Goal: Transaction & Acquisition: Register for event/course

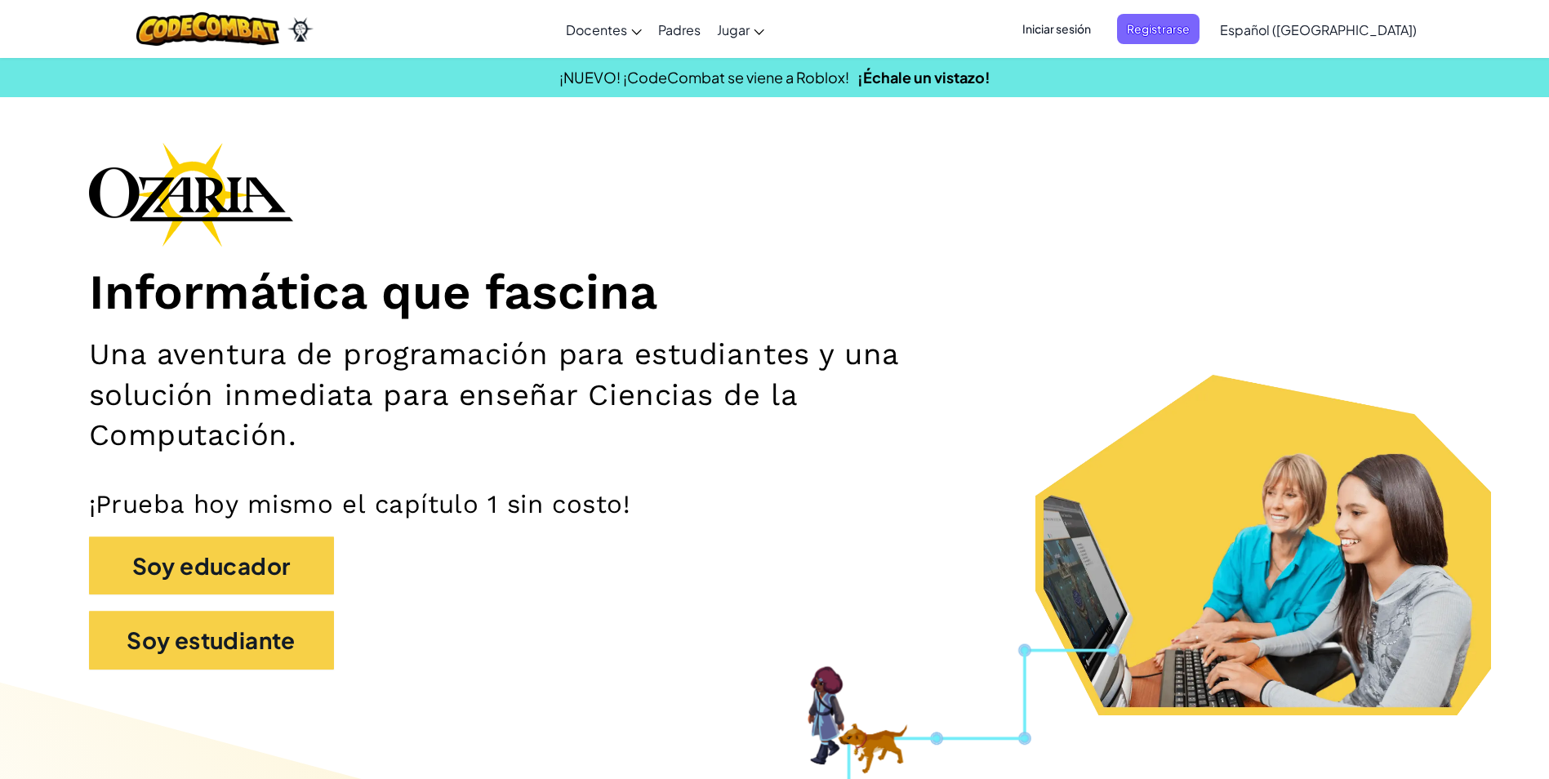
click at [1102, 13] on div "Iniciar sesión Registrarse Español ([GEOGRAPHIC_DATA]) English ([GEOGRAPHIC_DAT…" at bounding box center [1214, 29] width 420 height 44
click at [1182, 24] on span "Registrarse" at bounding box center [1158, 29] width 82 height 30
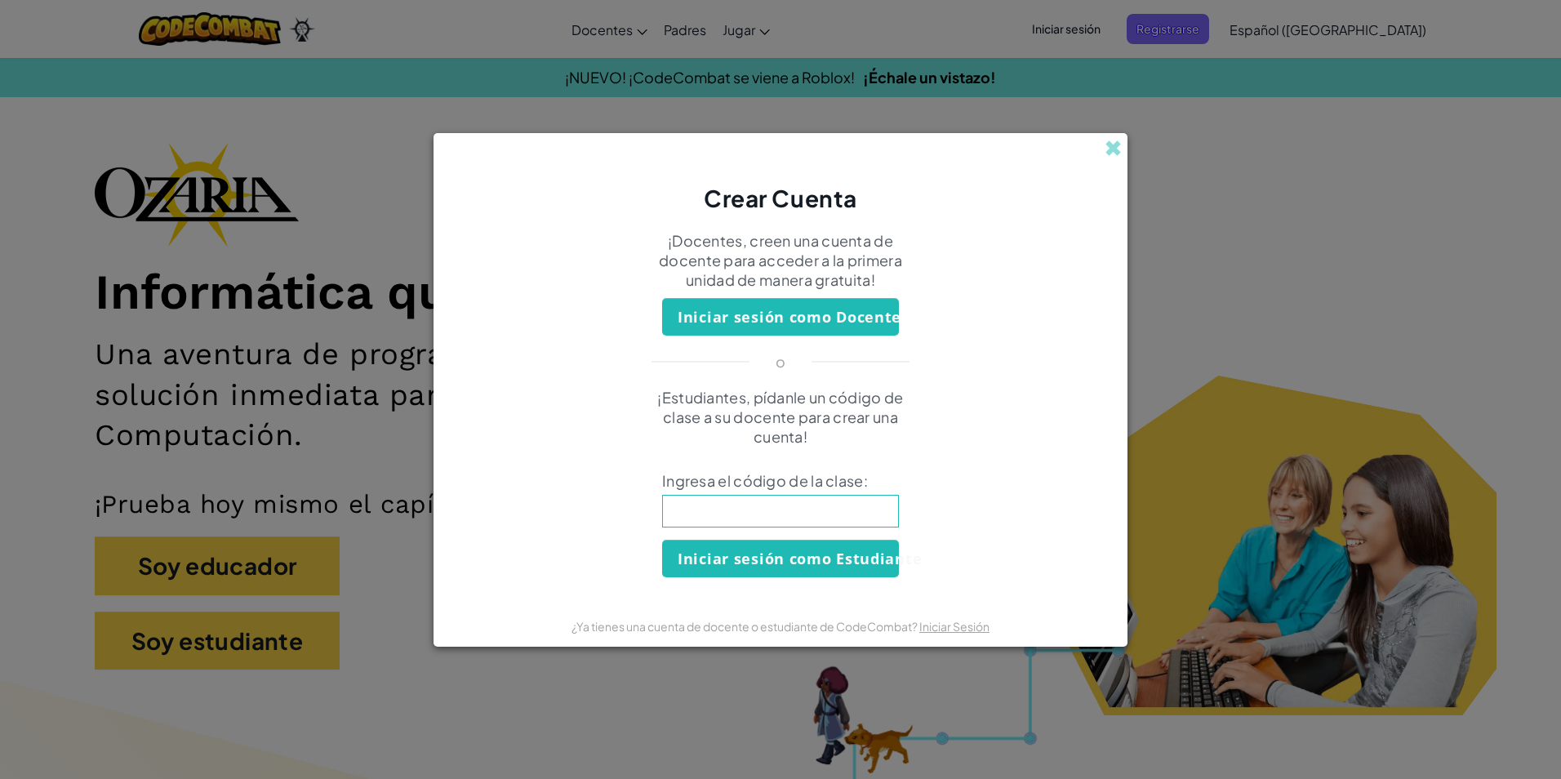
click at [744, 511] on input at bounding box center [780, 511] width 237 height 33
type input "p"
type input "BurnZooThink"
click button "Iniciar sesión como Estudiante" at bounding box center [780, 559] width 237 height 38
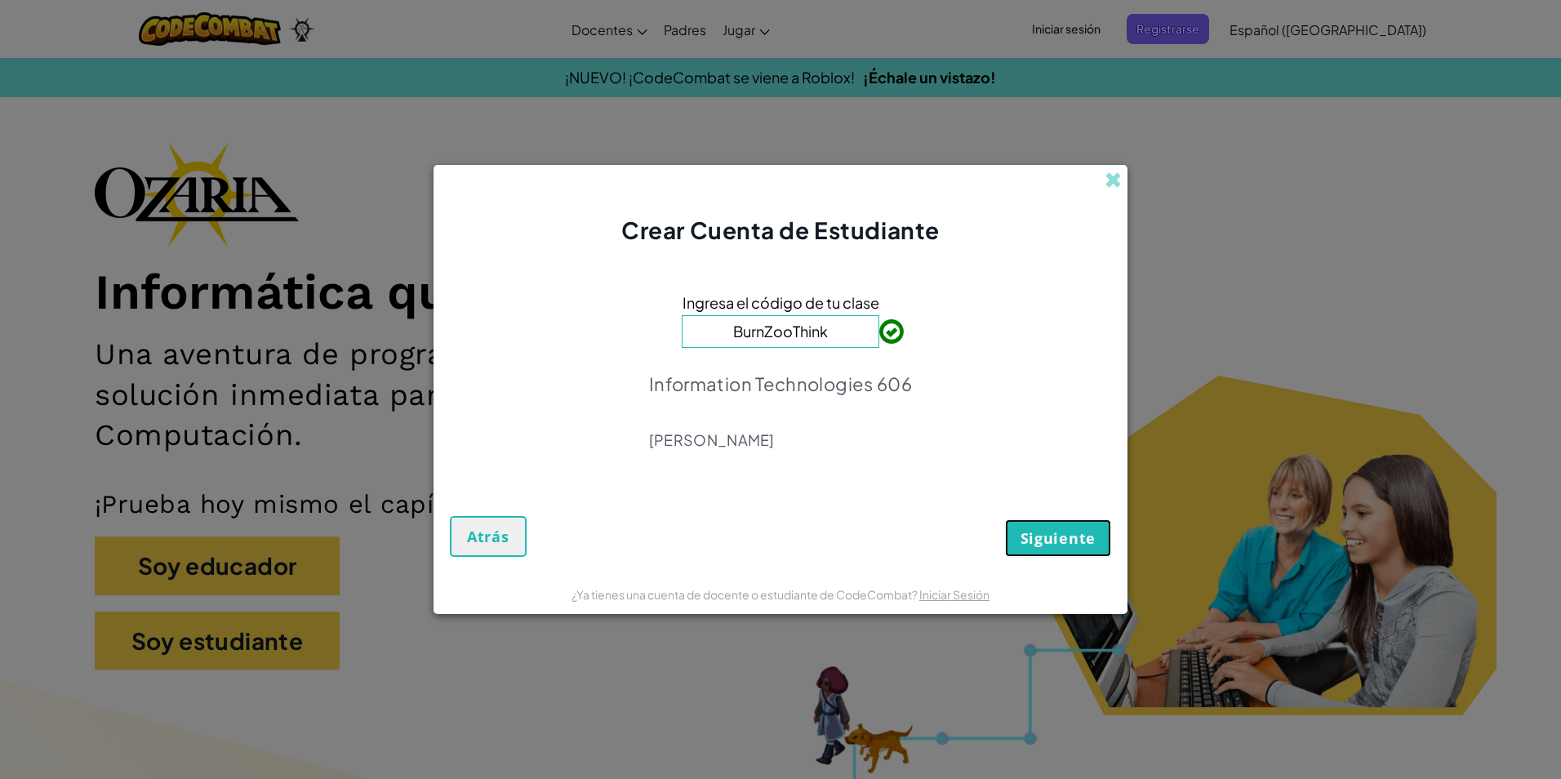
drag, startPoint x: 1026, startPoint y: 549, endPoint x: 1018, endPoint y: 537, distance: 14.0
click at [1019, 539] on button "Siguiente" at bounding box center [1058, 538] width 106 height 38
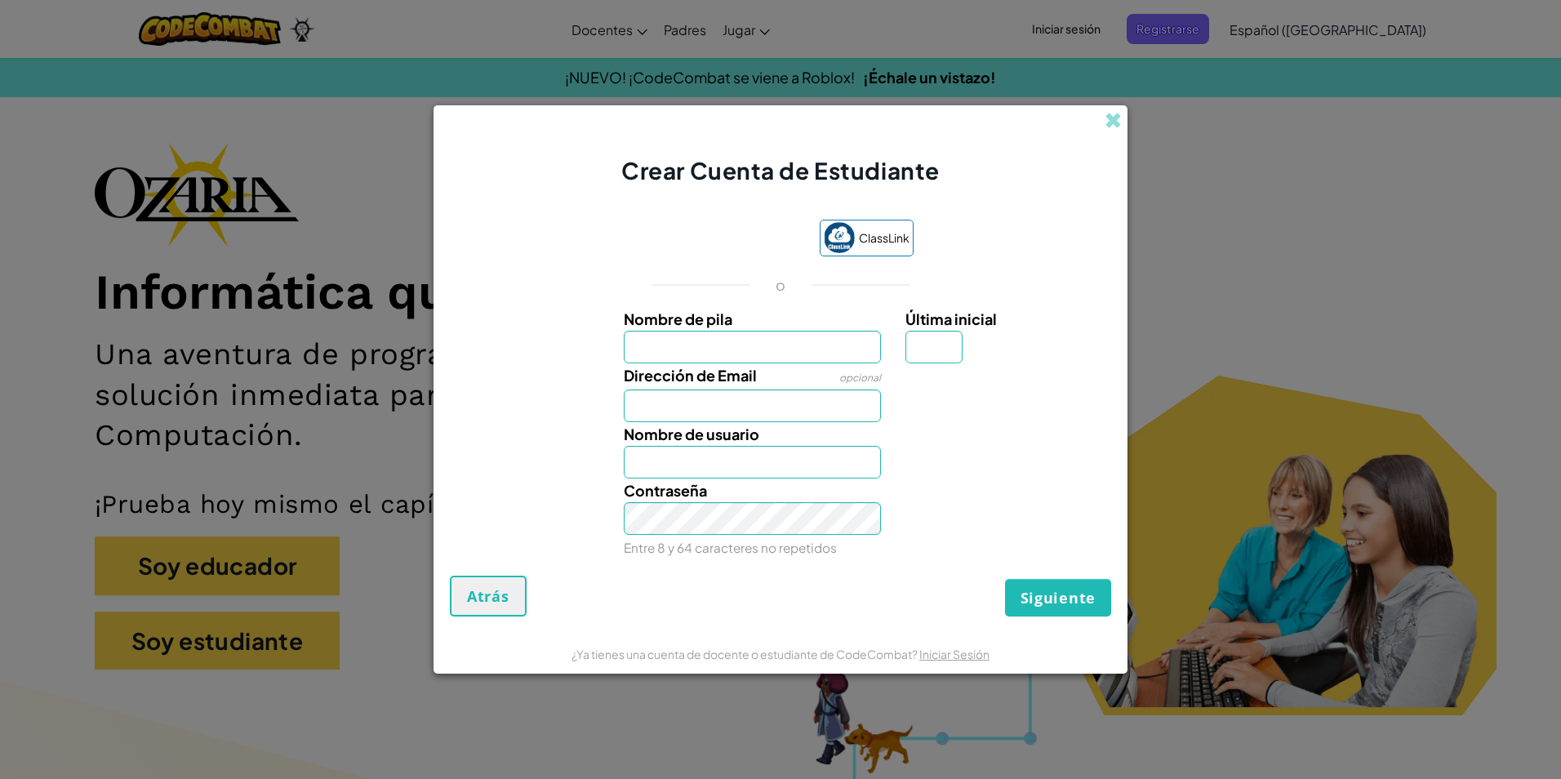
click at [741, 343] on input "Nombre de pila" at bounding box center [753, 347] width 258 height 33
type input "[PERSON_NAME]"
click at [694, 419] on input "Dirección de Email" at bounding box center [753, 405] width 258 height 33
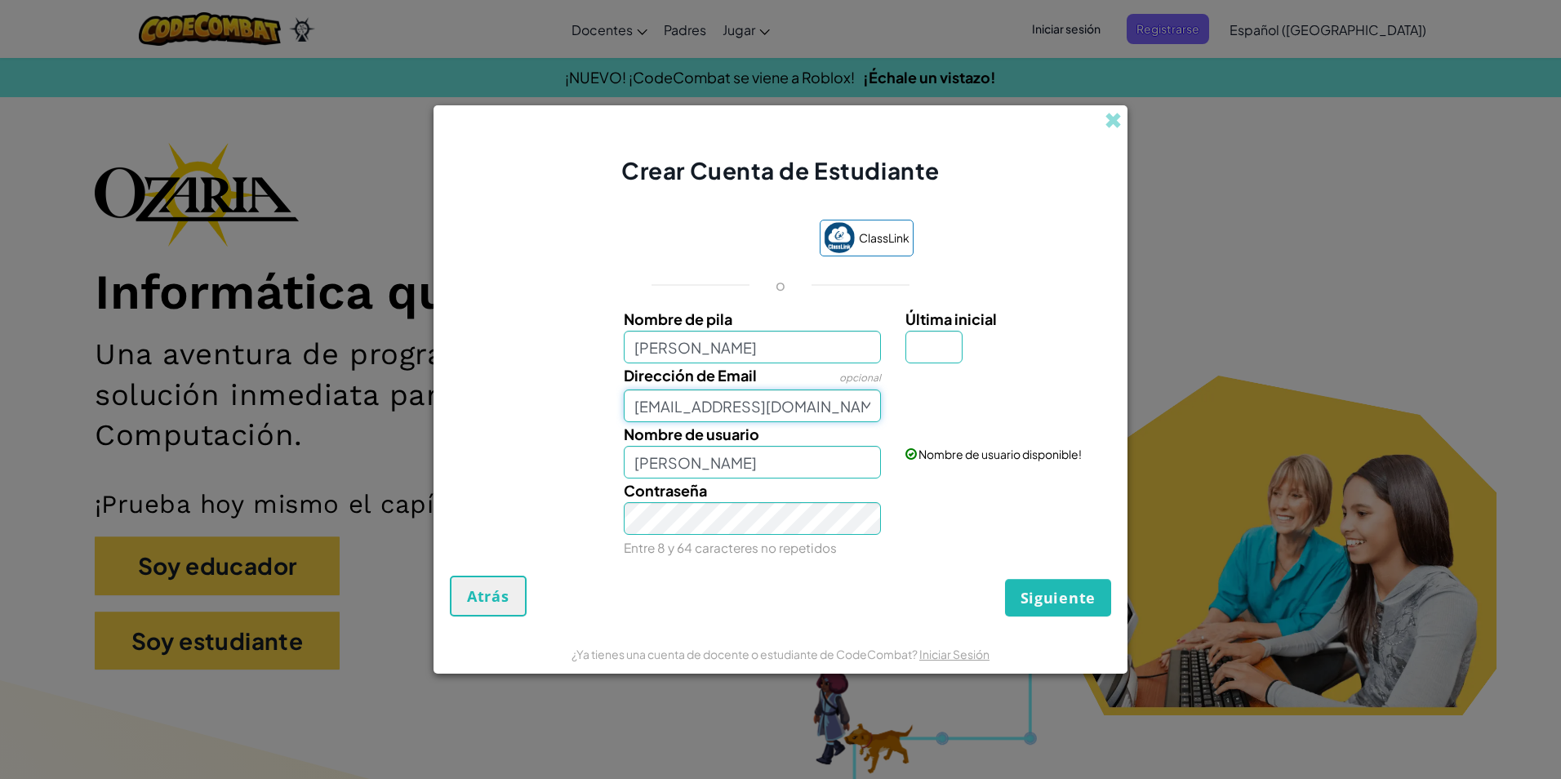
type input "[EMAIL_ADDRESS][DOMAIN_NAME]"
click at [941, 377] on div "Tu email se ve bien!" at bounding box center [1006, 383] width 226 height 40
click at [961, 349] on input "Última inicial" at bounding box center [933, 347] width 57 height 33
type input "A"
type input "[PERSON_NAME]"
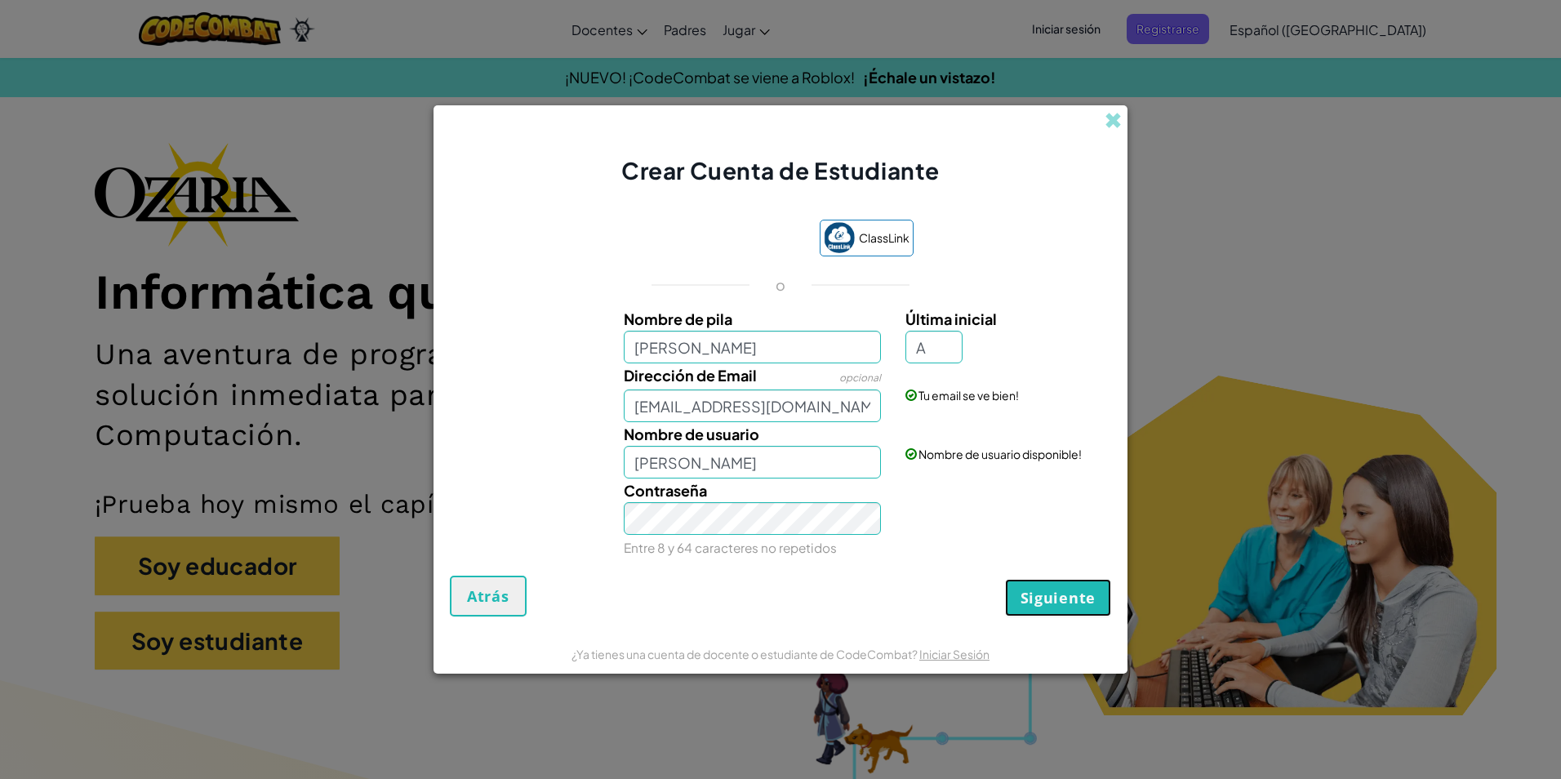
click at [1061, 602] on span "Siguiente" at bounding box center [1058, 598] width 75 height 20
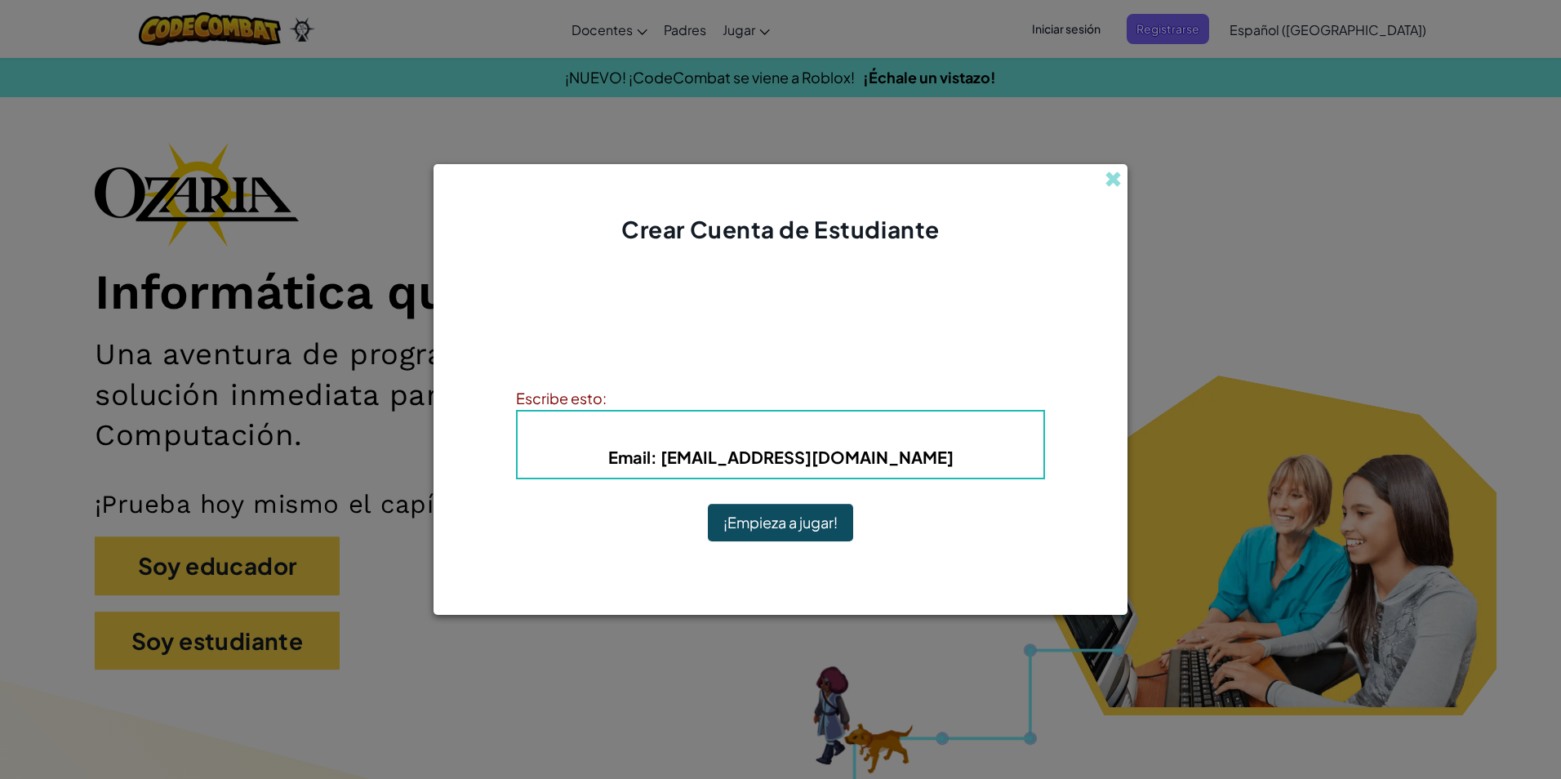
click at [661, 323] on div "¡Cuenta Creada! Escribe tu información para que no la olvides. Tu docente tambi…" at bounding box center [780, 410] width 529 height 296
click at [600, 382] on div "¡Cuenta Creada! Escribe tu información para que no la olvides. Tu docente tambi…" at bounding box center [780, 410] width 529 height 296
click at [603, 401] on div "Escribe esto:" at bounding box center [780, 398] width 529 height 24
click at [611, 401] on div "Escribe esto:" at bounding box center [780, 398] width 529 height 24
click at [619, 456] on h5 "Email : [EMAIL_ADDRESS][DOMAIN_NAME]" at bounding box center [780, 456] width 493 height 25
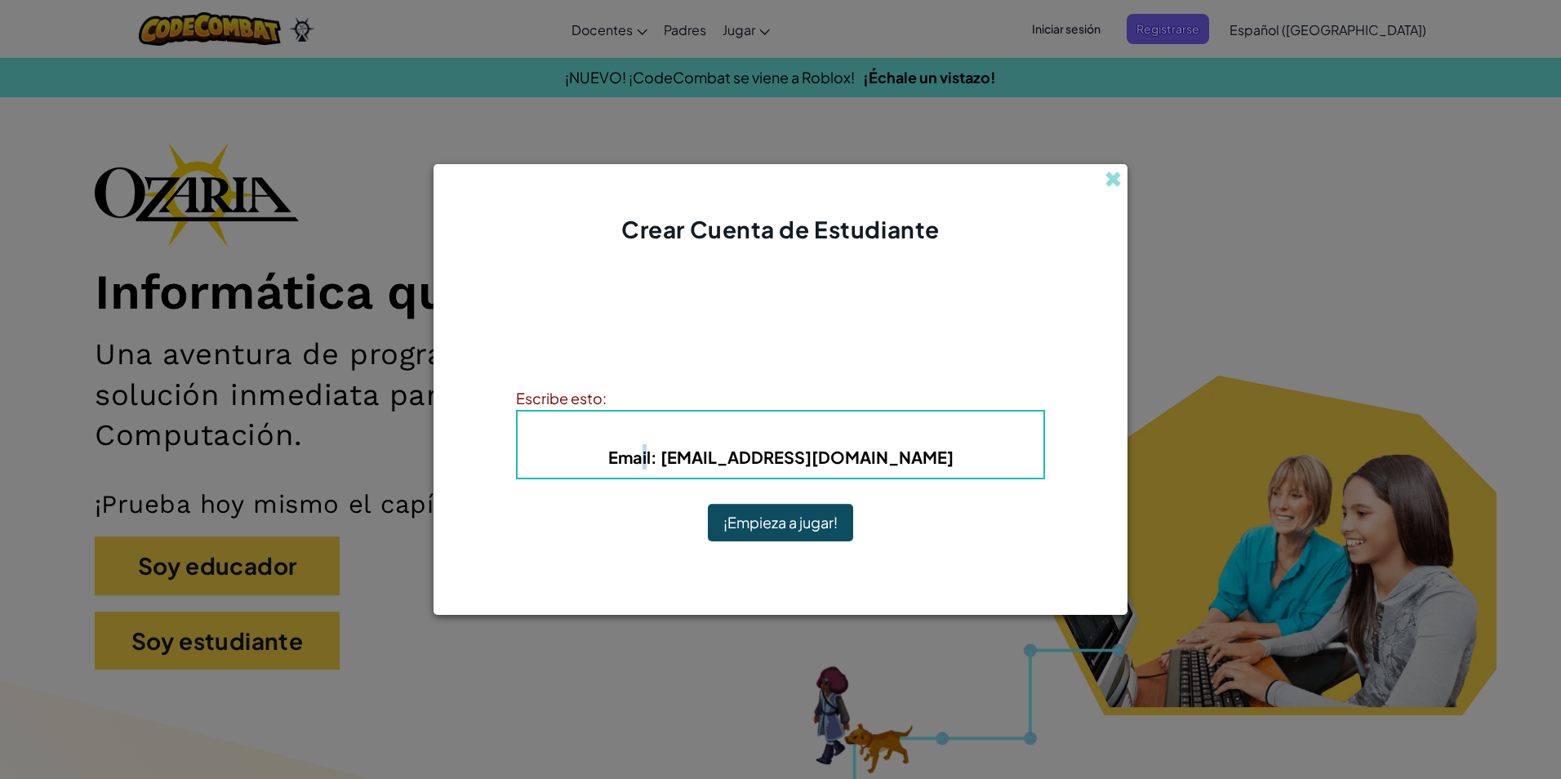
drag, startPoint x: 677, startPoint y: 461, endPoint x: 686, endPoint y: 457, distance: 9.6
click at [651, 457] on span "Email" at bounding box center [629, 457] width 42 height 20
drag, startPoint x: 686, startPoint y: 457, endPoint x: 939, endPoint y: 422, distance: 255.5
click at [939, 422] on h4 "Nombre de usuario : [PERSON_NAME]" at bounding box center [780, 432] width 493 height 24
click at [651, 452] on span "Email" at bounding box center [629, 457] width 42 height 20
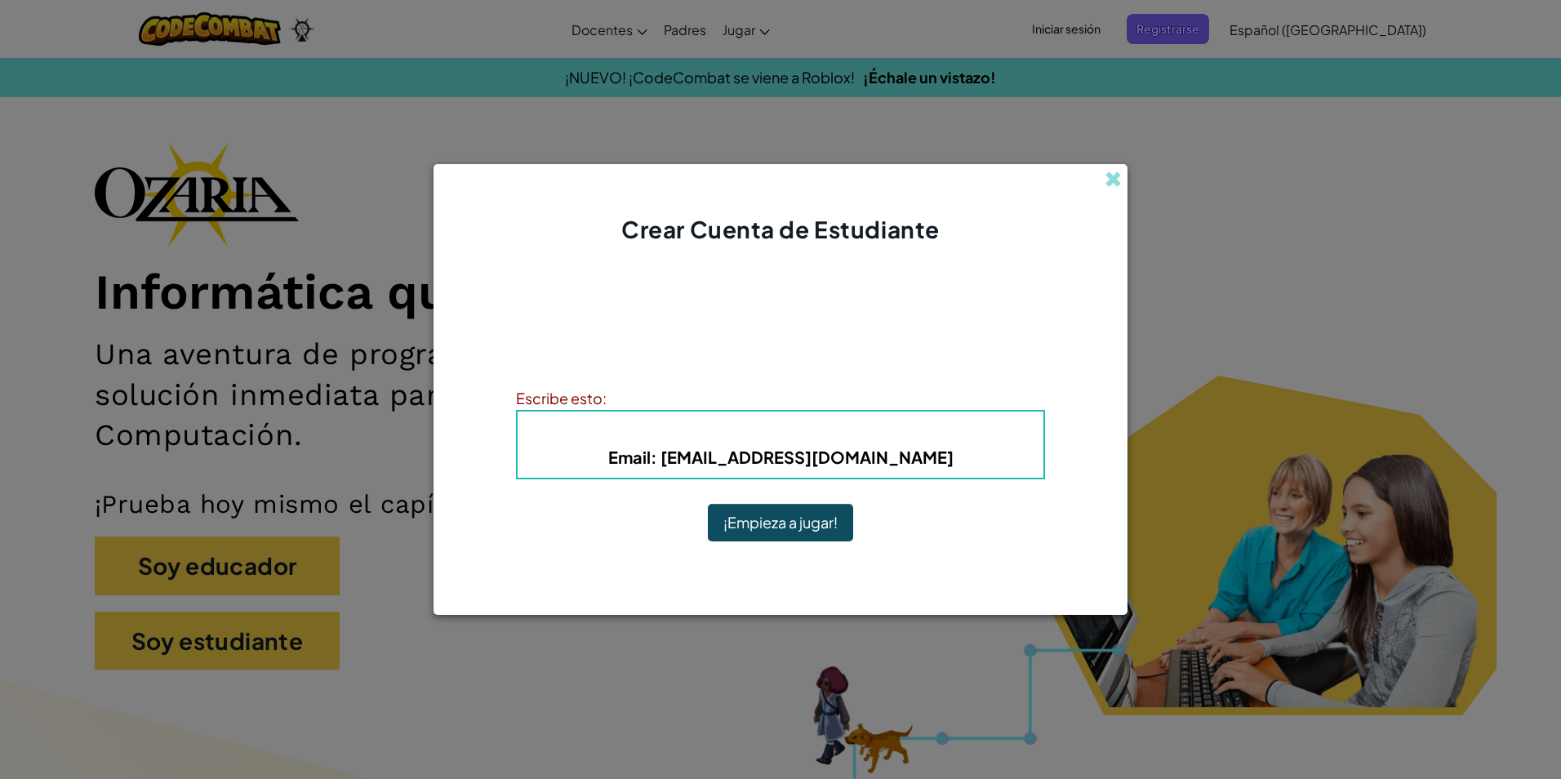
click at [702, 450] on b "Email : [EMAIL_ADDRESS][DOMAIN_NAME]" at bounding box center [780, 457] width 345 height 20
drag, startPoint x: 702, startPoint y: 450, endPoint x: 590, endPoint y: 413, distance: 118.5
click at [595, 413] on div "Escribe esto: Nombre de usuario : [PERSON_NAME] Email : [EMAIL_ADDRESS][DOMAIN_…" at bounding box center [780, 432] width 529 height 93
drag, startPoint x: 607, startPoint y: 402, endPoint x: 615, endPoint y: 396, distance: 10.0
click at [607, 401] on div "Escribe esto:" at bounding box center [780, 398] width 529 height 24
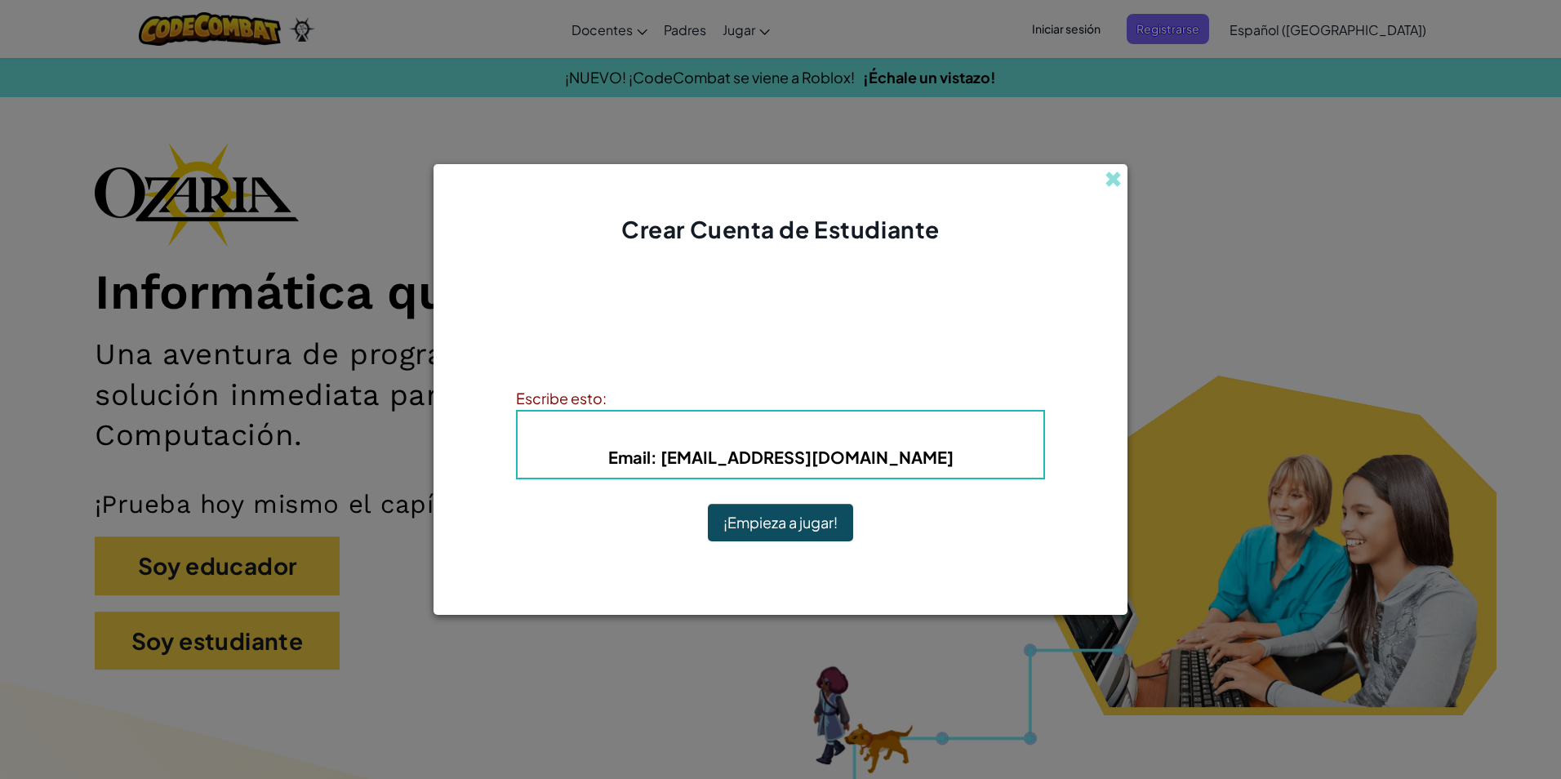
click at [628, 389] on div "Escribe esto:" at bounding box center [780, 398] width 529 height 24
drag, startPoint x: 701, startPoint y: 410, endPoint x: 726, endPoint y: 385, distance: 34.6
click at [726, 385] on div "¡Cuenta Creada! Escribe tu información para que no la olvides. Tu docente tambi…" at bounding box center [780, 410] width 529 height 296
click at [781, 529] on button "¡Empieza a jugar!" at bounding box center [780, 523] width 145 height 38
